Goal: Information Seeking & Learning: Check status

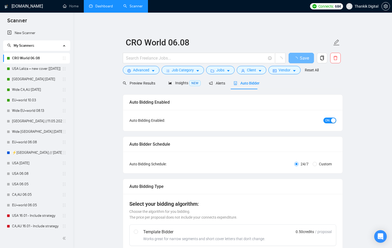
click at [106, 5] on link "Dashboard" at bounding box center [101, 6] width 24 height 4
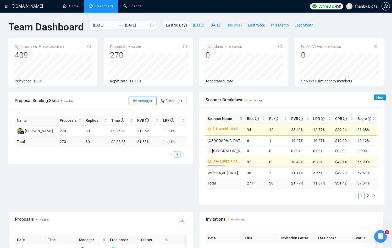
click at [241, 25] on span "This Week" at bounding box center [234, 25] width 16 height 6
type input "[DATE]"
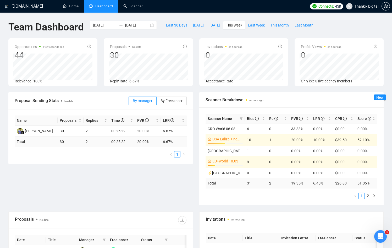
click at [221, 118] on th "Scanner Name" at bounding box center [226, 118] width 40 height 10
click at [219, 121] on span "Scanner Name" at bounding box center [220, 118] width 24 height 4
click at [272, 119] on span "Re" at bounding box center [276, 119] width 14 height 6
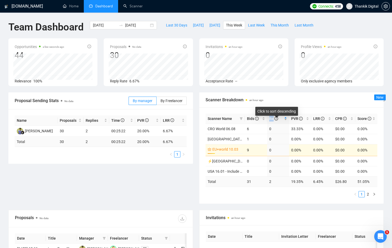
click at [272, 119] on span "Re" at bounding box center [276, 119] width 14 height 6
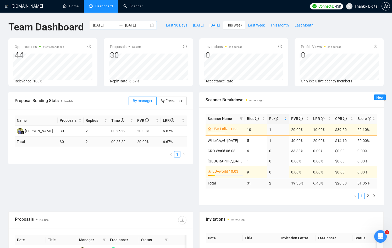
click at [152, 25] on div "[DATE] [DATE]" at bounding box center [123, 25] width 67 height 8
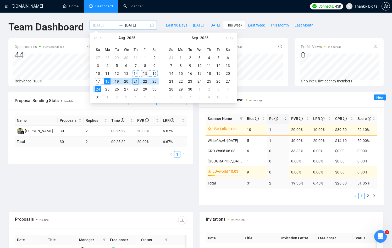
type input "[DATE]"
click at [146, 72] on div "15" at bounding box center [145, 73] width 6 height 6
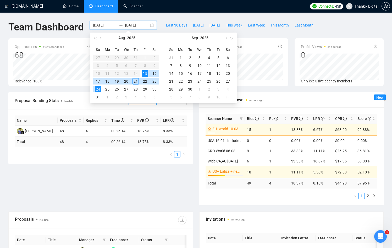
type input "[DATE]"
click at [189, 195] on div "Proposal Sending Stats No data By manager By Freelancer Name Proposals Replies …" at bounding box center [196, 151] width 382 height 119
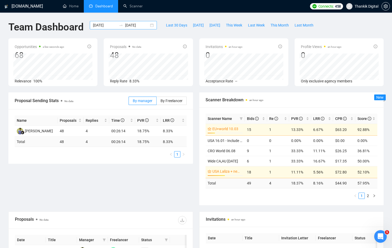
click at [152, 24] on div "[DATE] [DATE]" at bounding box center [123, 25] width 67 height 8
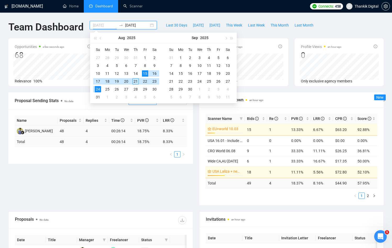
type input "[DATE]"
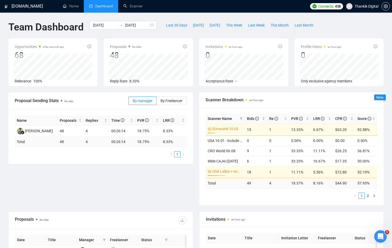
click at [191, 188] on div "Proposal Sending Stats No data By manager By Freelancer Name Proposals Replies …" at bounding box center [196, 151] width 382 height 119
click at [153, 24] on div "[DATE] [DATE]" at bounding box center [123, 25] width 67 height 8
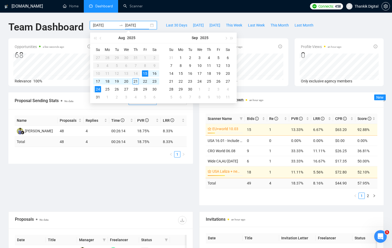
click at [140, 26] on input "[DATE]" at bounding box center [137, 25] width 24 height 6
type input "[DATE]"
click at [138, 82] on div "21" at bounding box center [136, 81] width 6 height 6
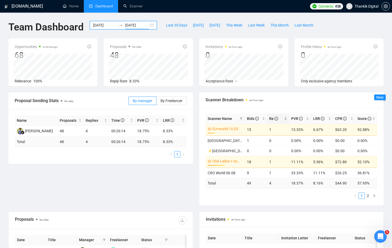
click at [276, 121] on span "Re" at bounding box center [276, 119] width 14 height 6
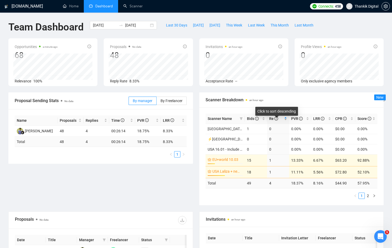
click at [276, 121] on span "Re" at bounding box center [276, 119] width 14 height 6
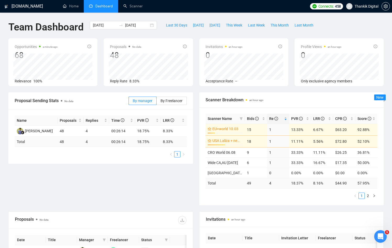
click at [194, 186] on div "Proposal Sending Stats No data By manager By Freelancer Name Proposals Replies …" at bounding box center [196, 151] width 382 height 119
drag, startPoint x: 314, startPoint y: 135, endPoint x: 330, endPoint y: 146, distance: 20.2
click at [330, 146] on tbody "EU+world 10.03 21% 15 1 13.33% 6.67% $63.20 92.88% [GEOGRAPHIC_DATA] Laliza + n…" at bounding box center [292, 150] width 172 height 54
click at [183, 179] on div "Proposal Sending Stats No data By manager By Freelancer Name Proposals Replies …" at bounding box center [196, 151] width 382 height 119
